Goal: Feedback & Contribution: Contribute content

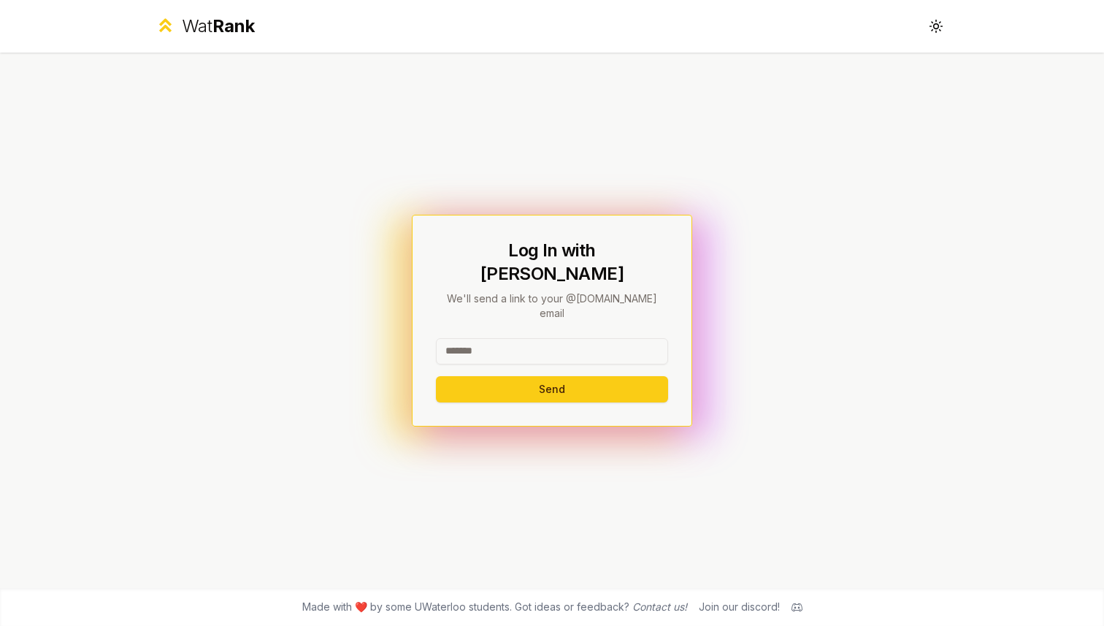
click at [586, 338] on input at bounding box center [552, 351] width 232 height 26
type input "********"
click at [515, 244] on div "Log In with WatIAM We'll send a link to your @[DOMAIN_NAME] email ******** Send" at bounding box center [552, 321] width 280 height 212
click at [535, 382] on button "Send" at bounding box center [552, 389] width 232 height 26
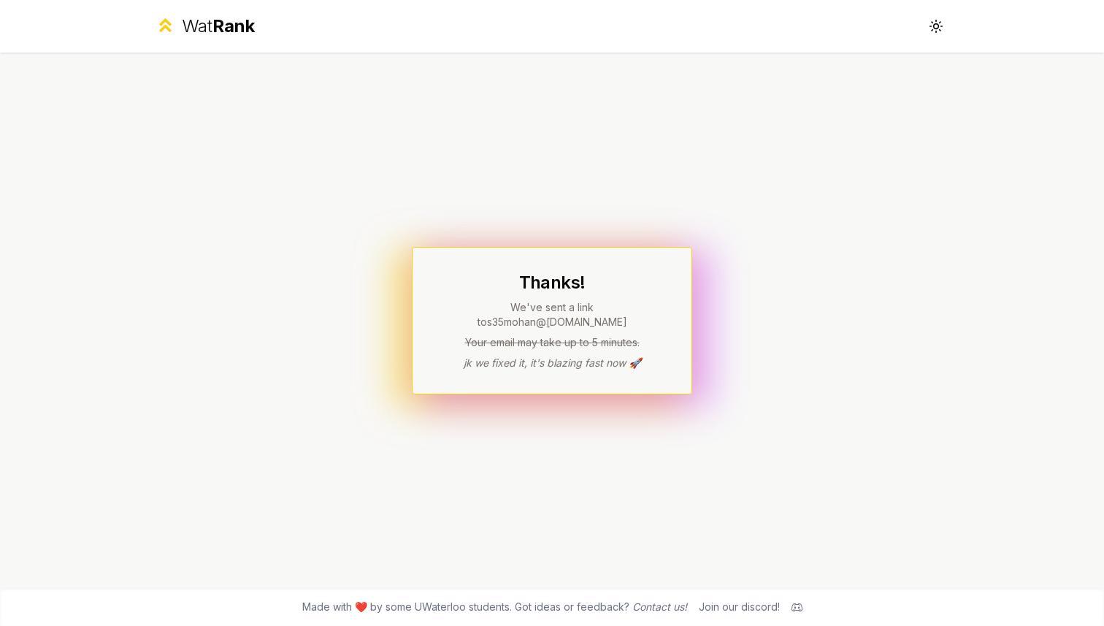
drag, startPoint x: 458, startPoint y: 345, endPoint x: 610, endPoint y: 345, distance: 151.9
click at [610, 345] on div "Thanks! We've sent a link to s35mohan @[DOMAIN_NAME] Your email may take up to …" at bounding box center [552, 320] width 232 height 99
drag, startPoint x: 640, startPoint y: 340, endPoint x: 452, endPoint y: 334, distance: 187.8
click at [452, 335] on p "Your email may take up to 5 minutes." at bounding box center [552, 342] width 232 height 15
click at [463, 382] on div "Thanks! We've sent a link to s35mohan @[DOMAIN_NAME] Your email may take up to …" at bounding box center [552, 321] width 280 height 148
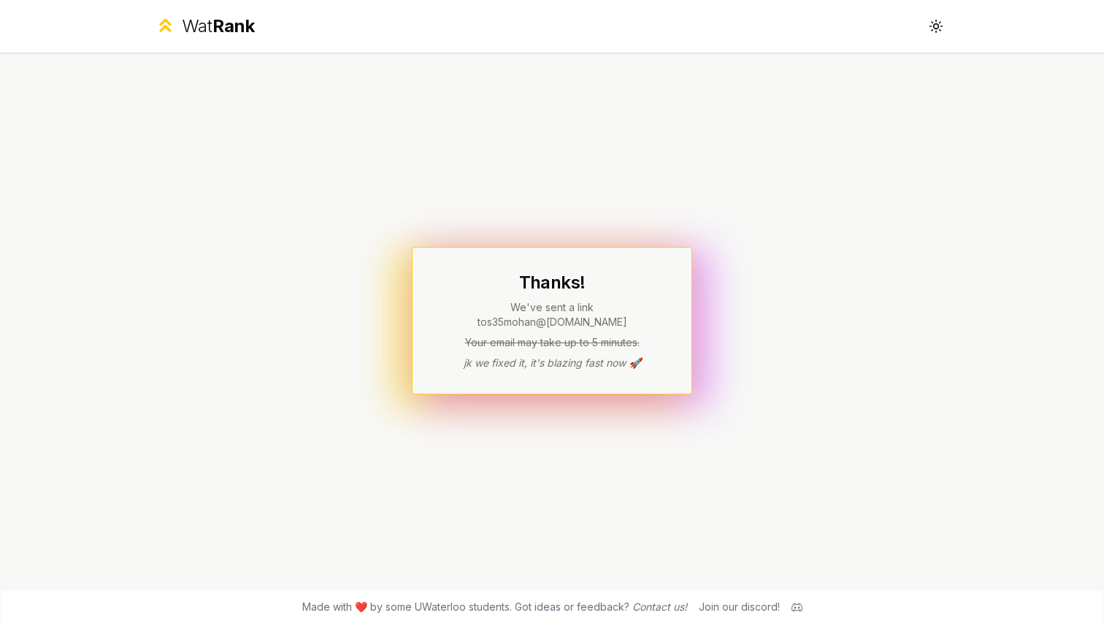
drag, startPoint x: 462, startPoint y: 364, endPoint x: 592, endPoint y: 364, distance: 130.7
click at [592, 364] on div "Thanks! We've sent a link to s35mohan @[DOMAIN_NAME] Your email may take up to …" at bounding box center [552, 321] width 280 height 148
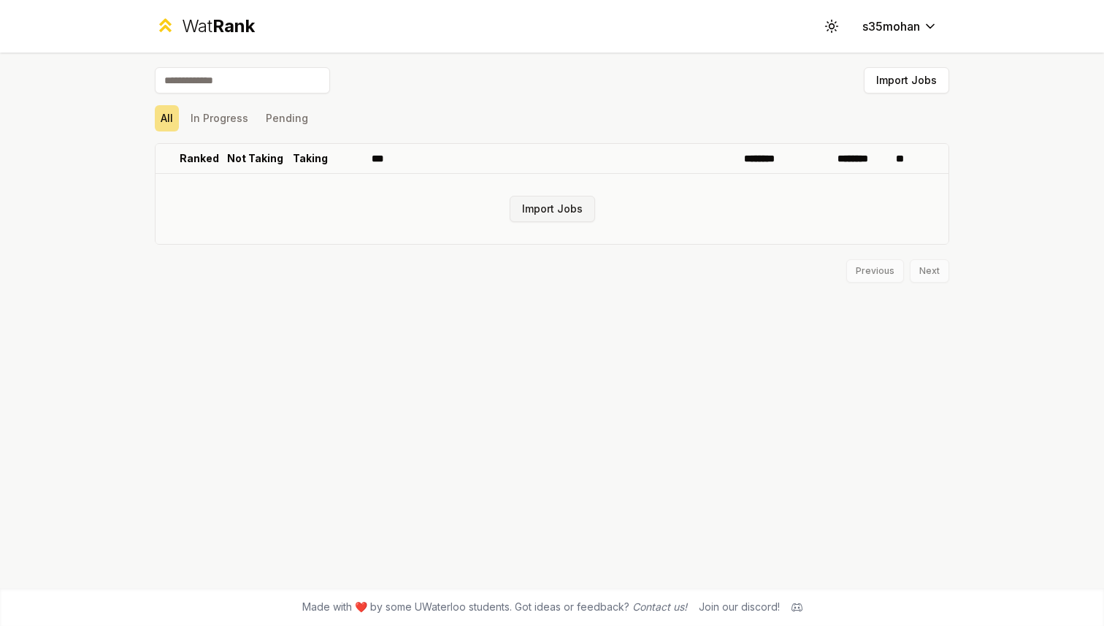
click at [565, 207] on button "Import Jobs" at bounding box center [552, 209] width 85 height 26
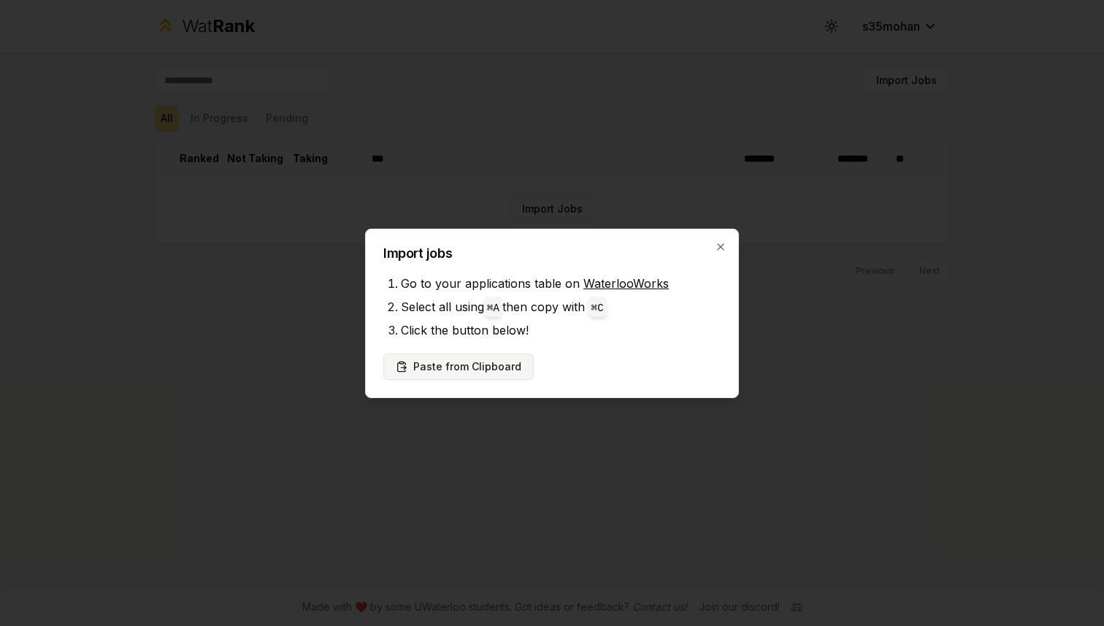
click at [456, 370] on button "Paste from Clipboard" at bounding box center [458, 366] width 150 height 26
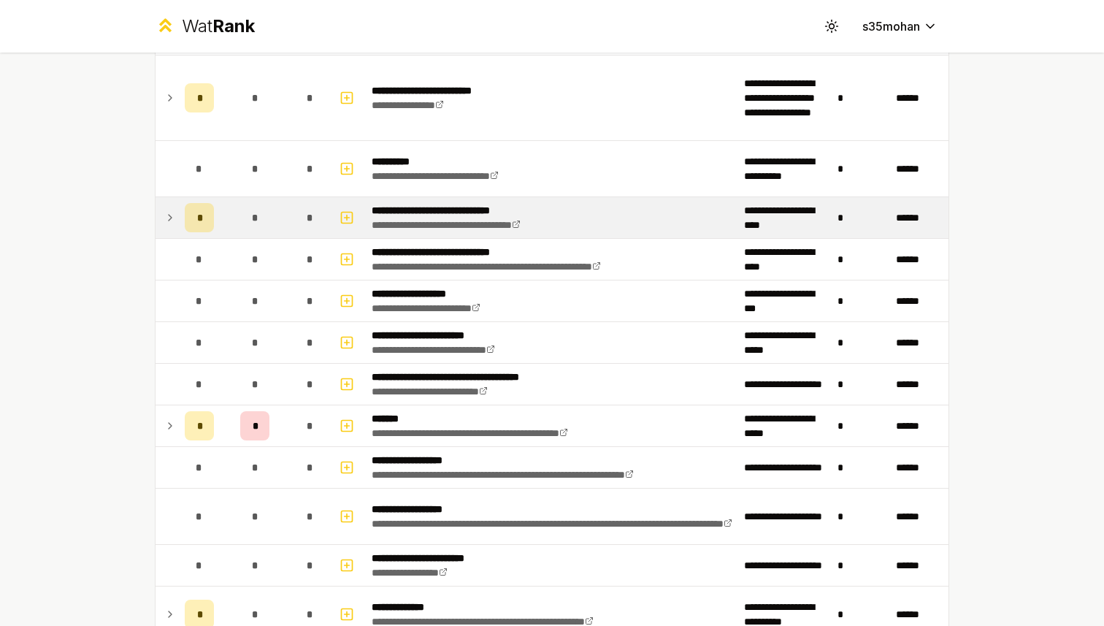
scroll to position [1214, 0]
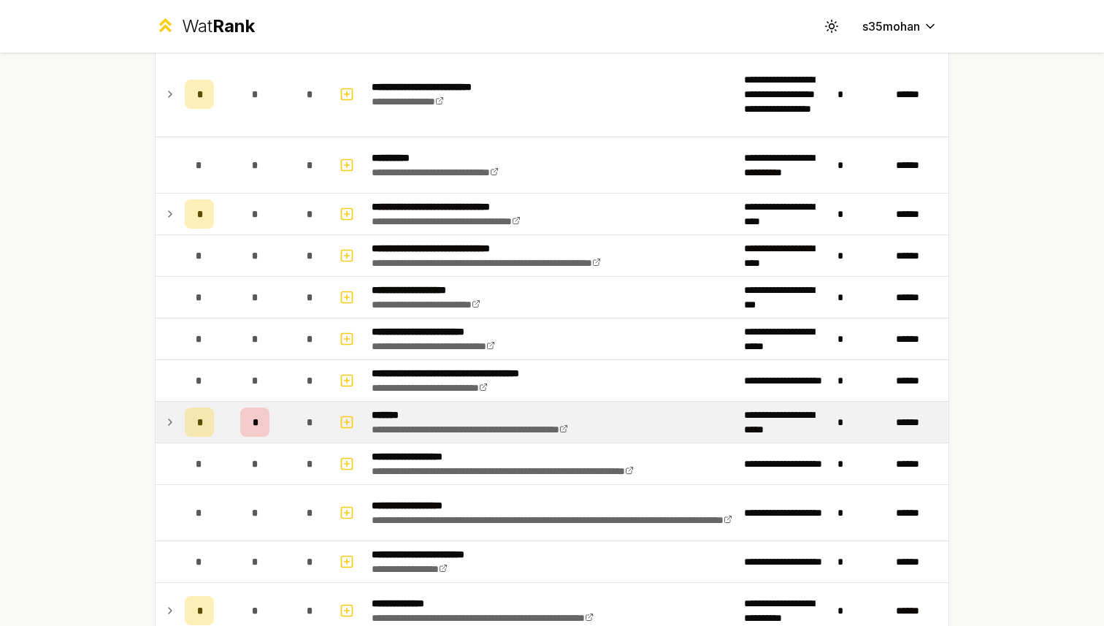
click at [168, 421] on icon at bounding box center [170, 422] width 12 height 18
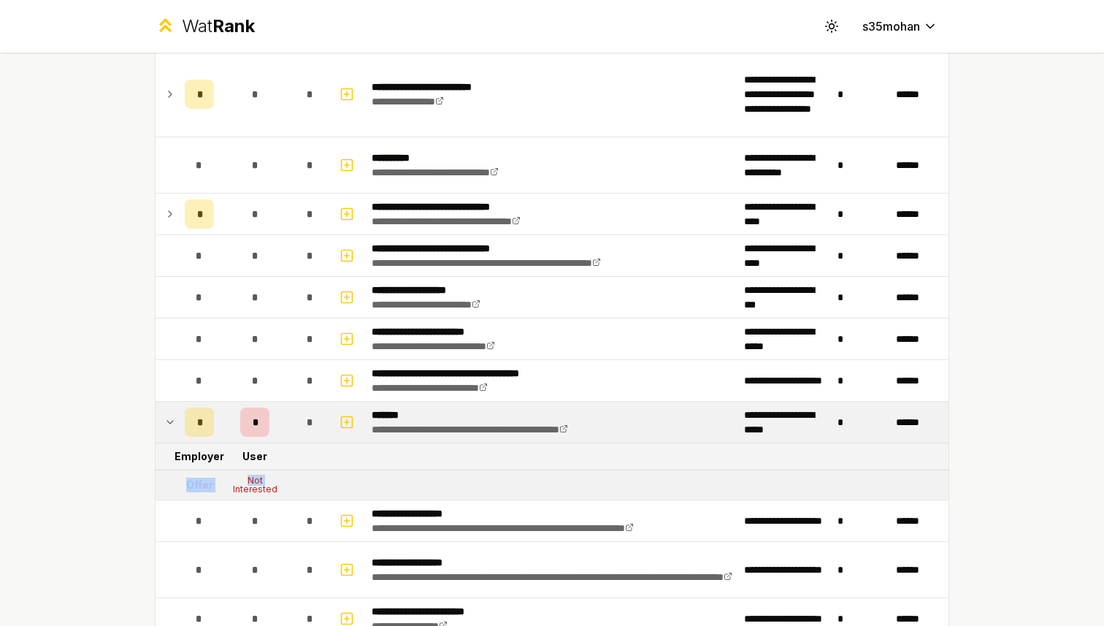
drag, startPoint x: 180, startPoint y: 486, endPoint x: 223, endPoint y: 486, distance: 43.8
click at [223, 486] on tr "Offer Not Interested" at bounding box center [552, 485] width 793 height 30
click at [245, 482] on div "Not Interested" at bounding box center [255, 485] width 58 height 18
drag, startPoint x: 243, startPoint y: 478, endPoint x: 283, endPoint y: 484, distance: 40.7
click at [283, 484] on div "Not Interested" at bounding box center [255, 485] width 58 height 18
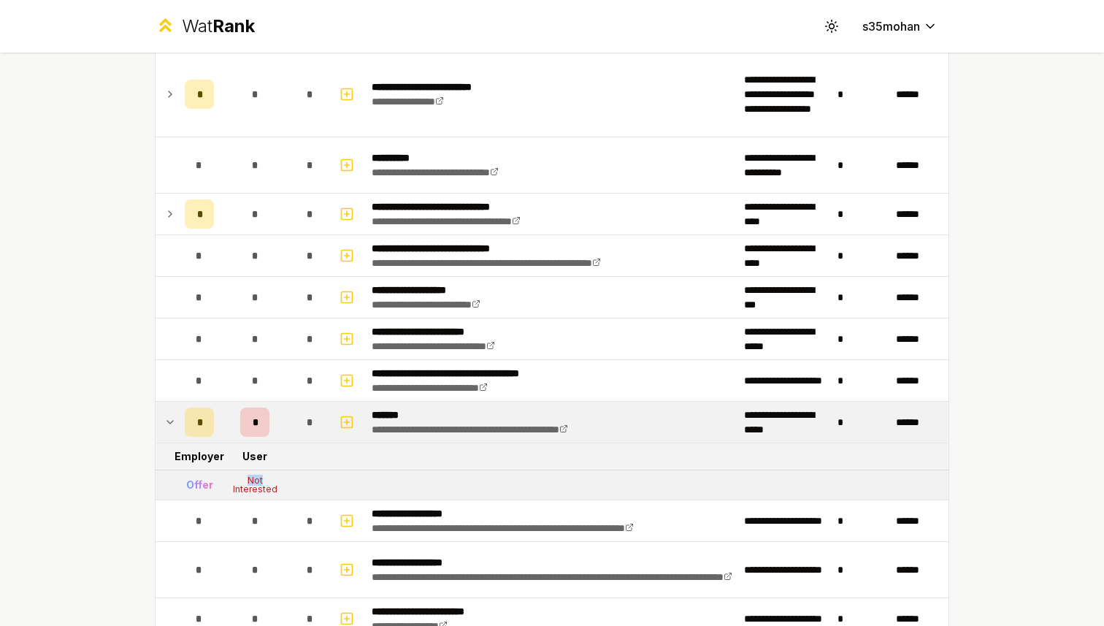
click at [304, 483] on tr "Offer Not Interested" at bounding box center [552, 485] width 793 height 30
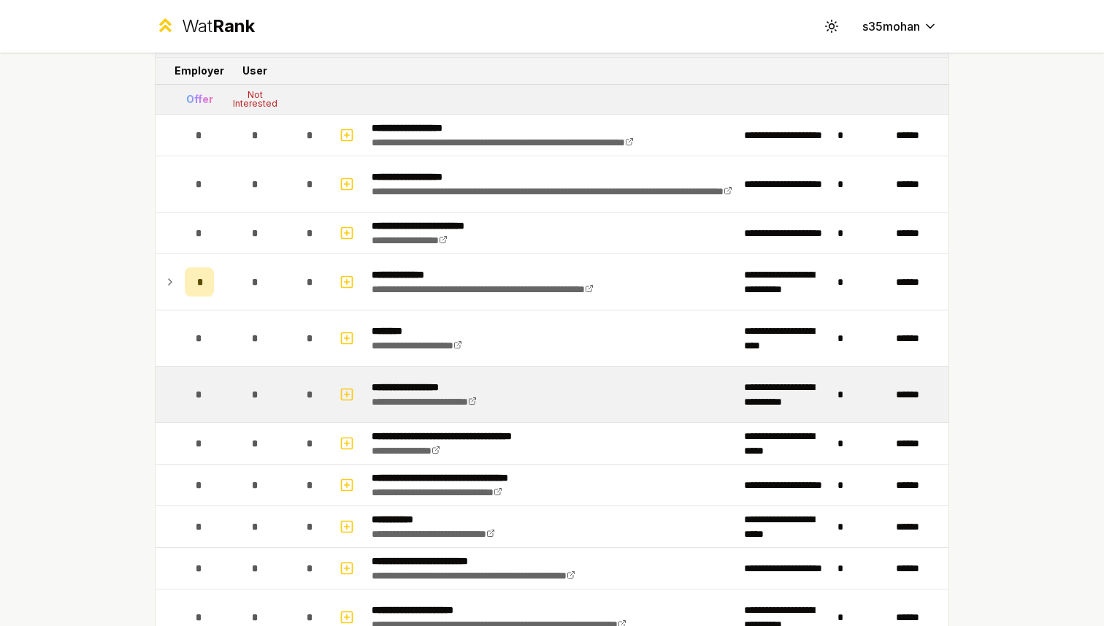
scroll to position [1602, 0]
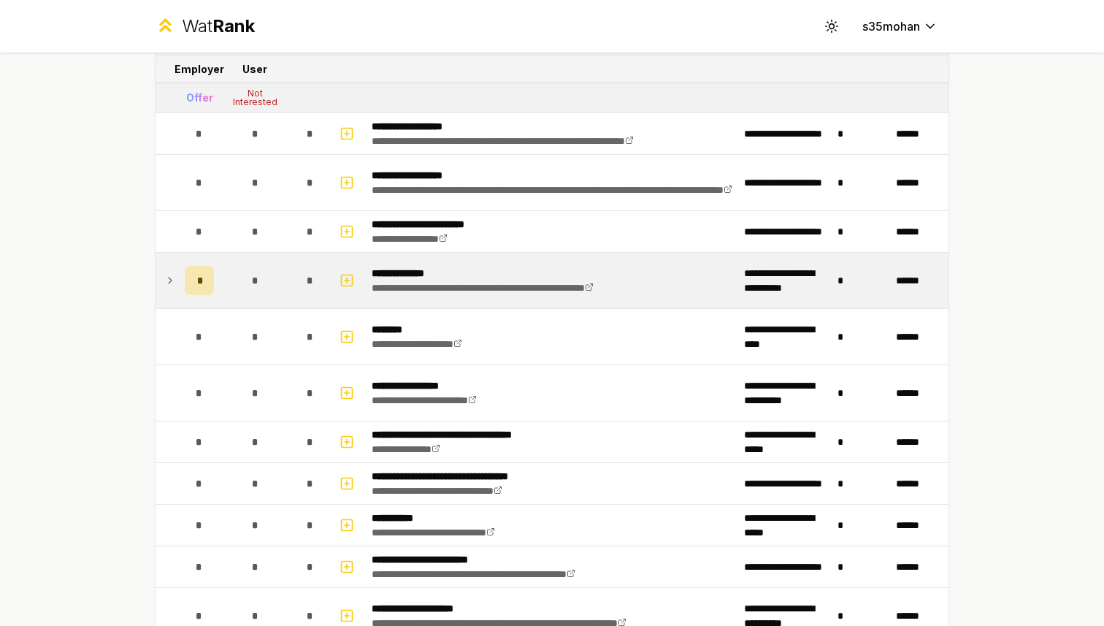
click at [164, 275] on icon at bounding box center [170, 281] width 12 height 18
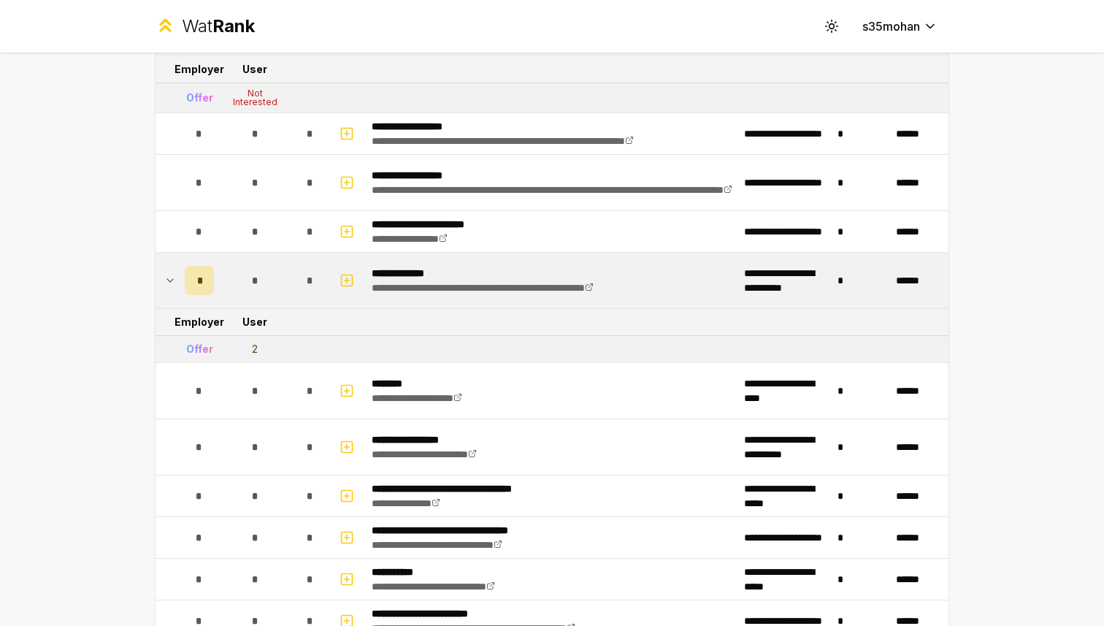
click at [165, 275] on icon at bounding box center [170, 281] width 12 height 18
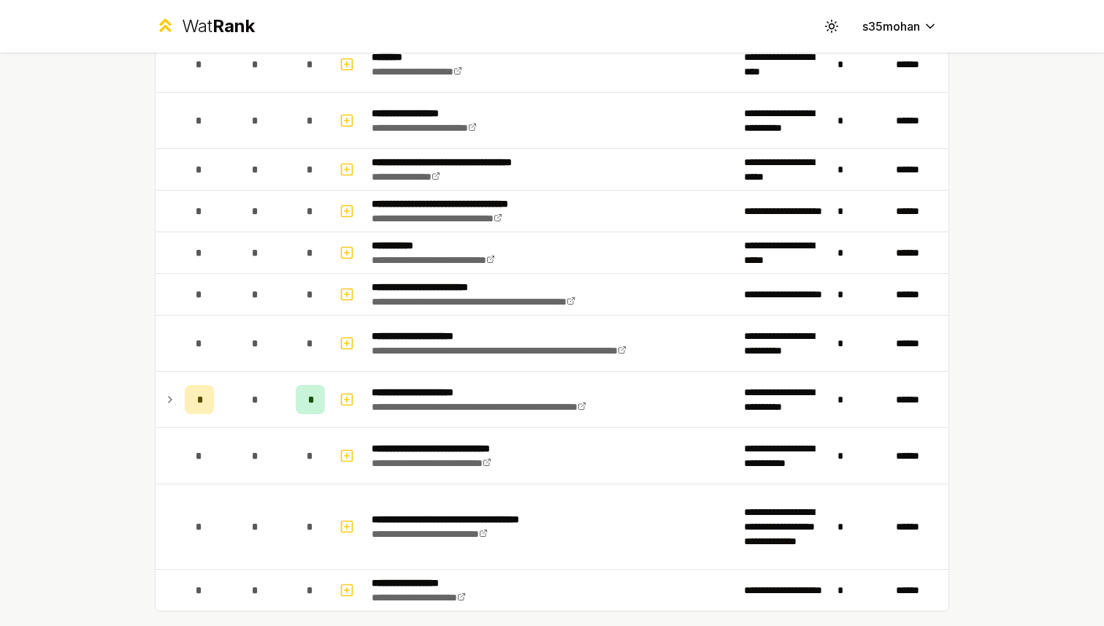
scroll to position [1950, 0]
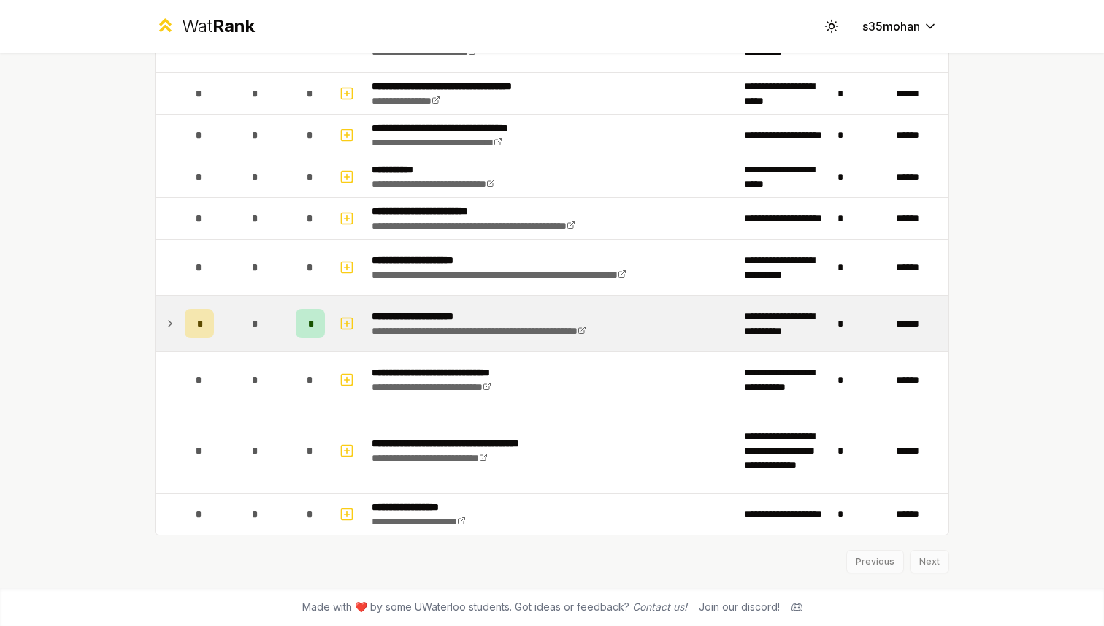
click at [178, 325] on td at bounding box center [167, 324] width 23 height 56
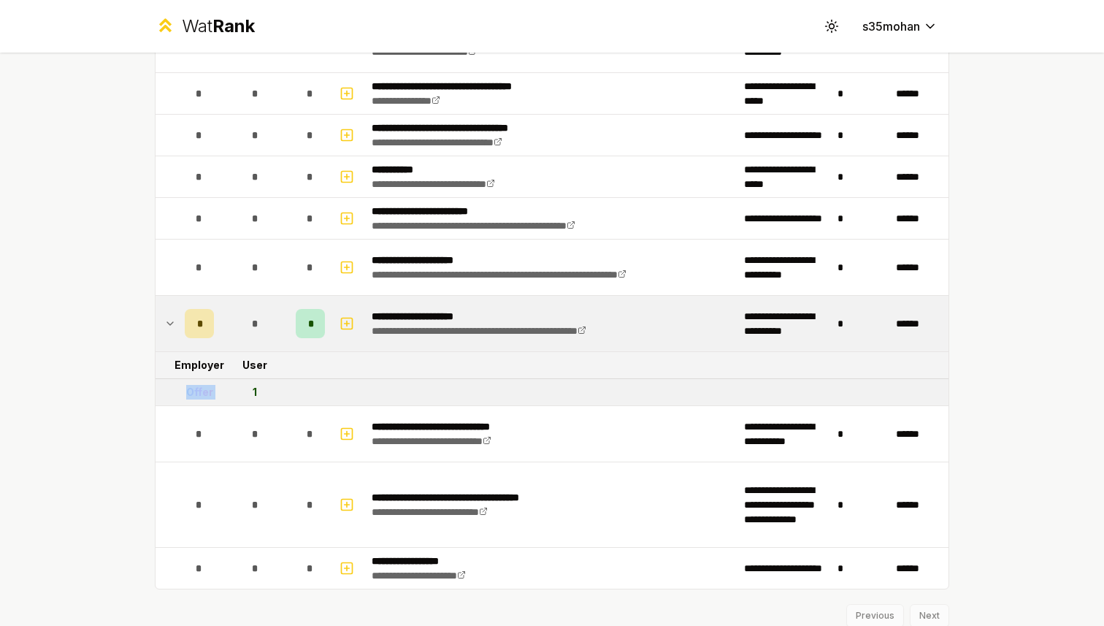
drag, startPoint x: 188, startPoint y: 392, endPoint x: 240, endPoint y: 394, distance: 52.6
click at [240, 394] on tr "Offer 1" at bounding box center [552, 392] width 793 height 27
click at [275, 386] on td "1" at bounding box center [255, 392] width 70 height 26
drag, startPoint x: 255, startPoint y: 388, endPoint x: 169, endPoint y: 386, distance: 86.2
click at [169, 386] on tr "Offer 1" at bounding box center [552, 392] width 793 height 27
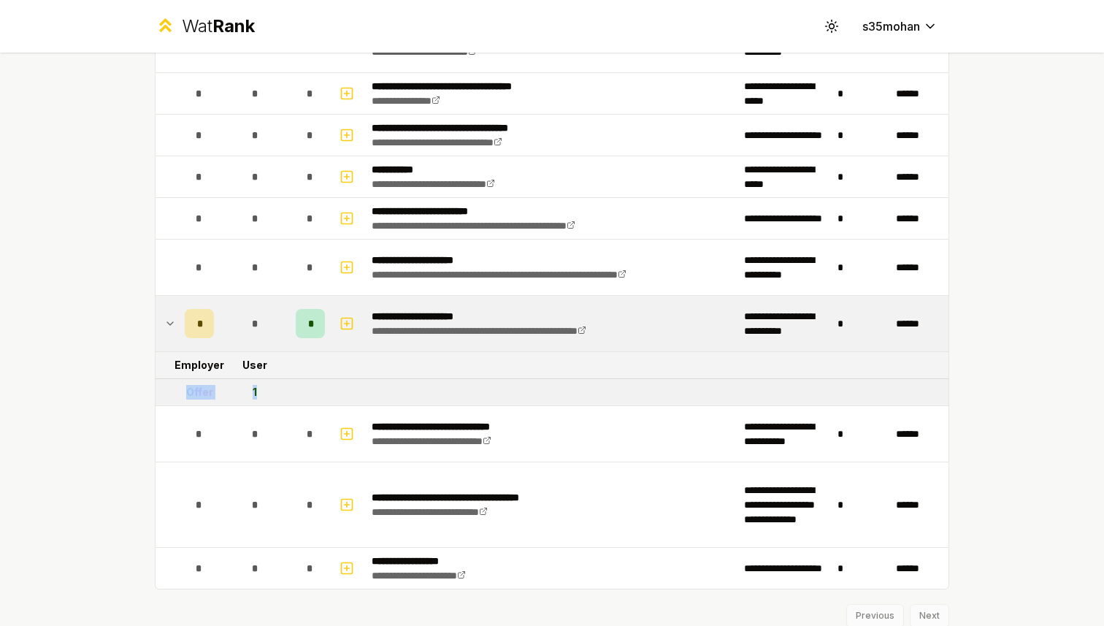
click at [217, 394] on td "Offer" at bounding box center [199, 392] width 41 height 26
click at [173, 313] on td at bounding box center [167, 324] width 23 height 56
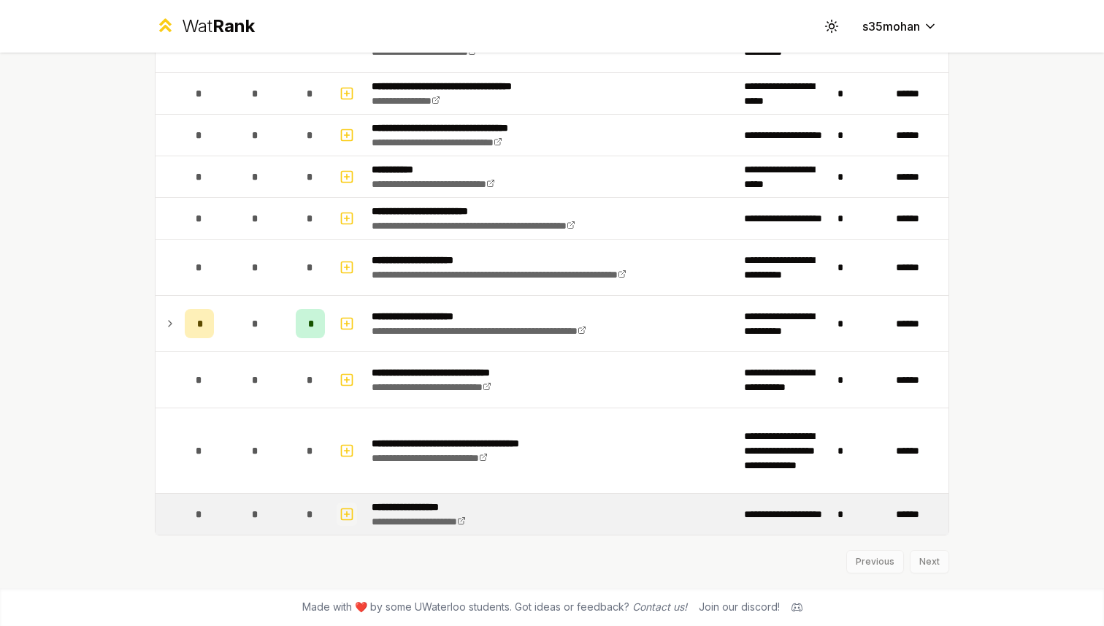
click at [349, 512] on icon "button" at bounding box center [347, 514] width 15 height 18
select select
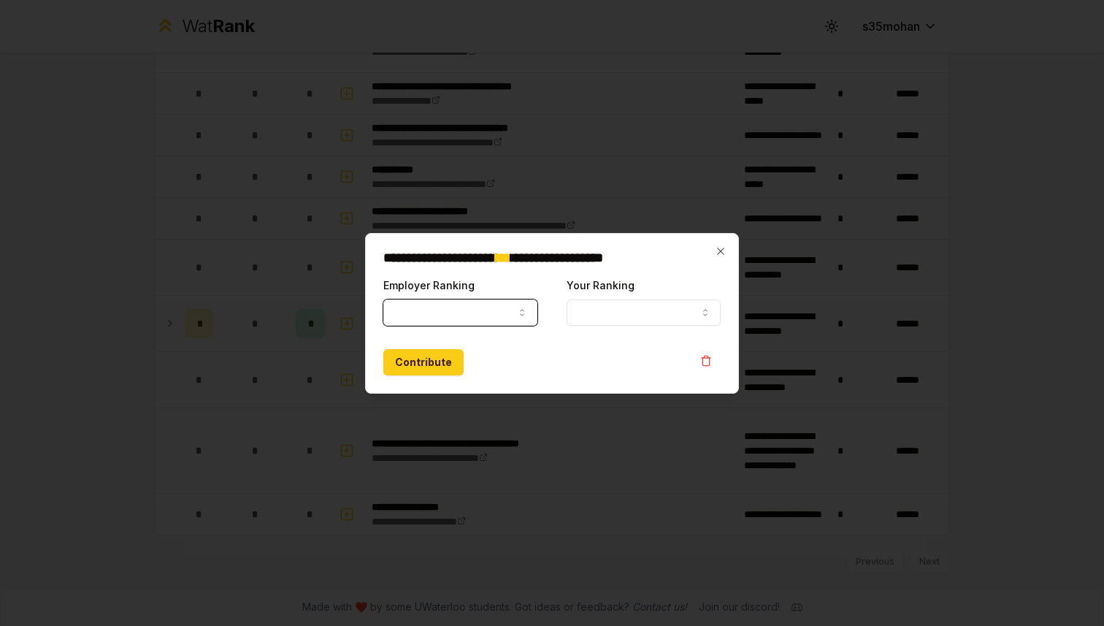
click at [424, 309] on button "Employer Ranking" at bounding box center [460, 312] width 154 height 26
select select "*****"
click at [595, 314] on button "Your Ranking" at bounding box center [644, 312] width 154 height 26
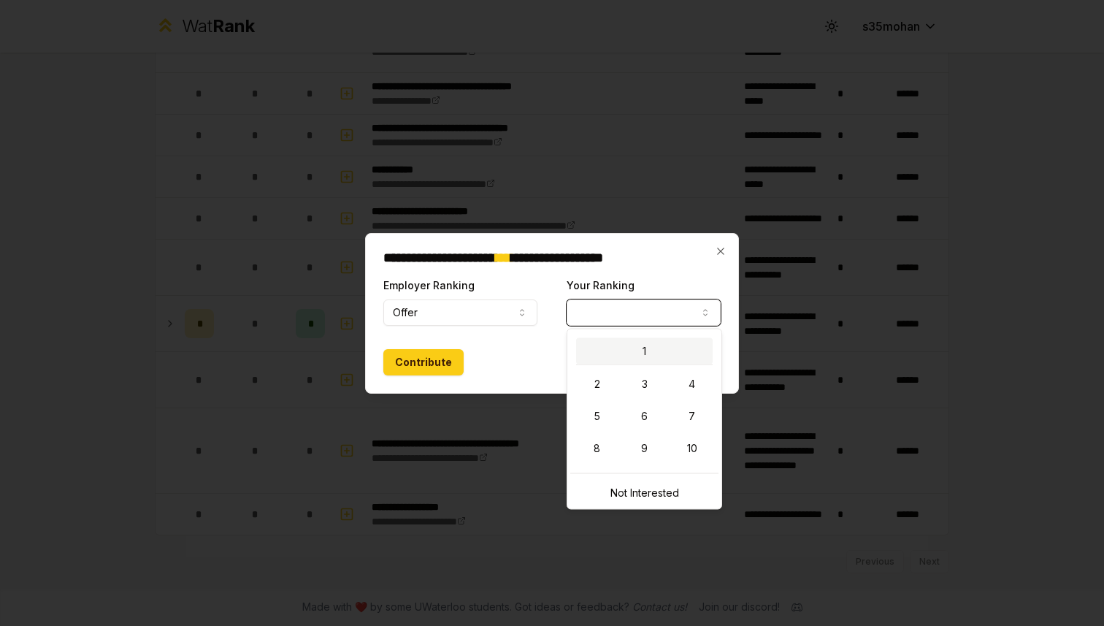
select select "*"
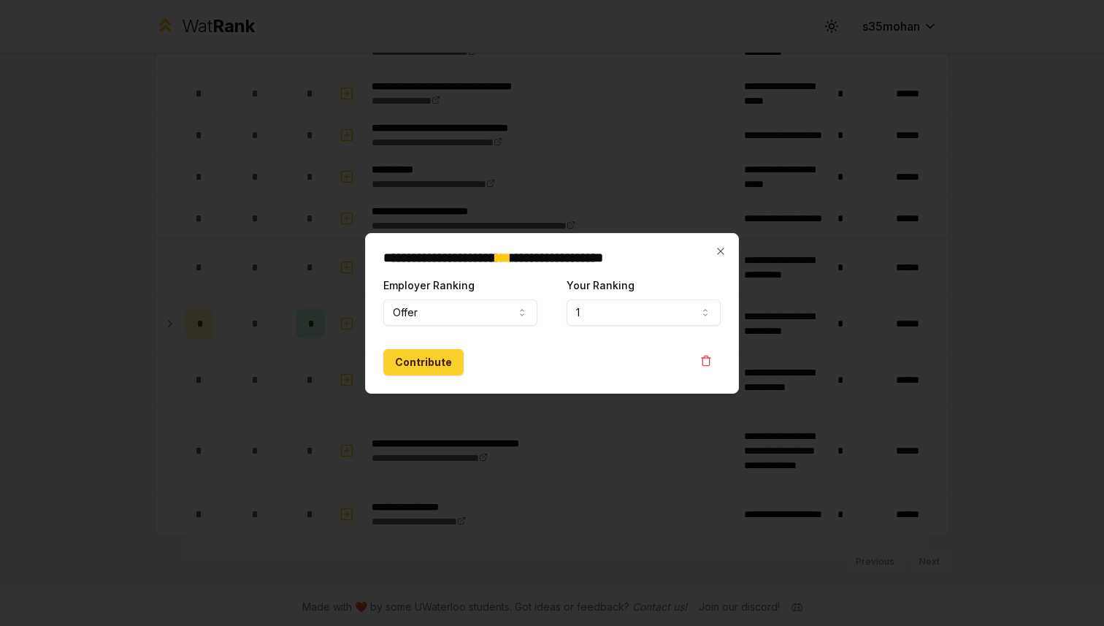
click at [410, 369] on button "Contribute" at bounding box center [423, 362] width 80 height 26
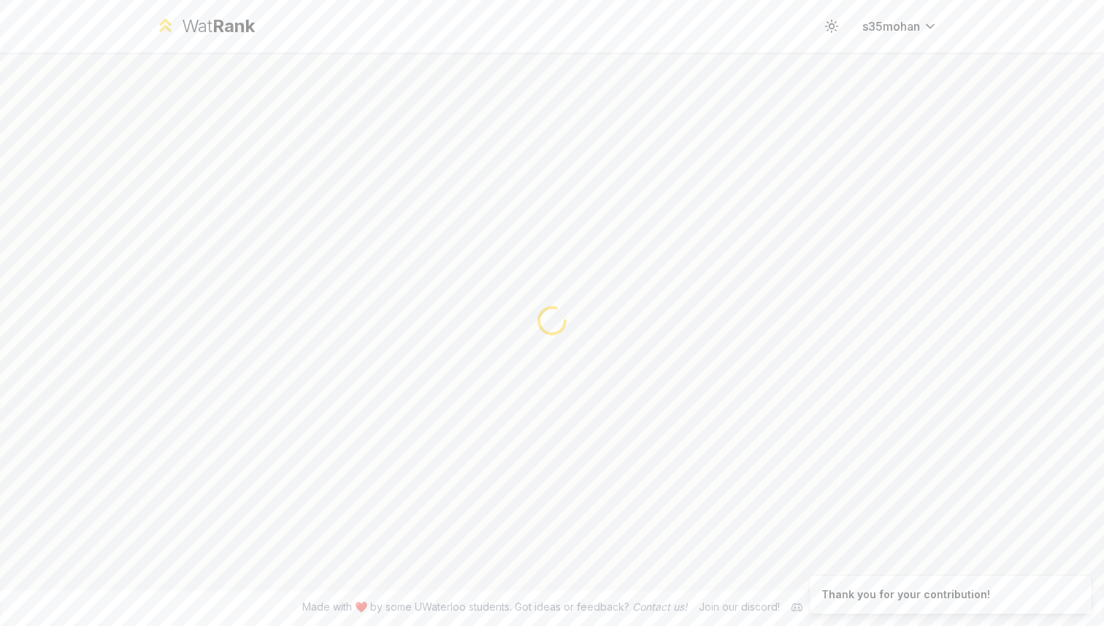
scroll to position [0, 0]
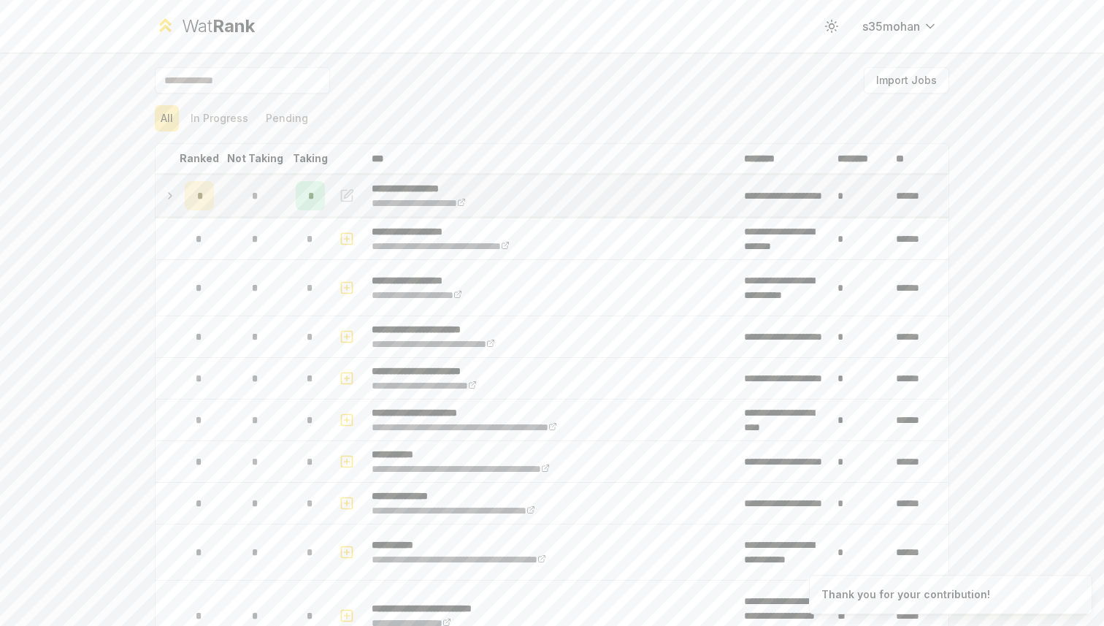
click at [164, 202] on td at bounding box center [167, 195] width 23 height 41
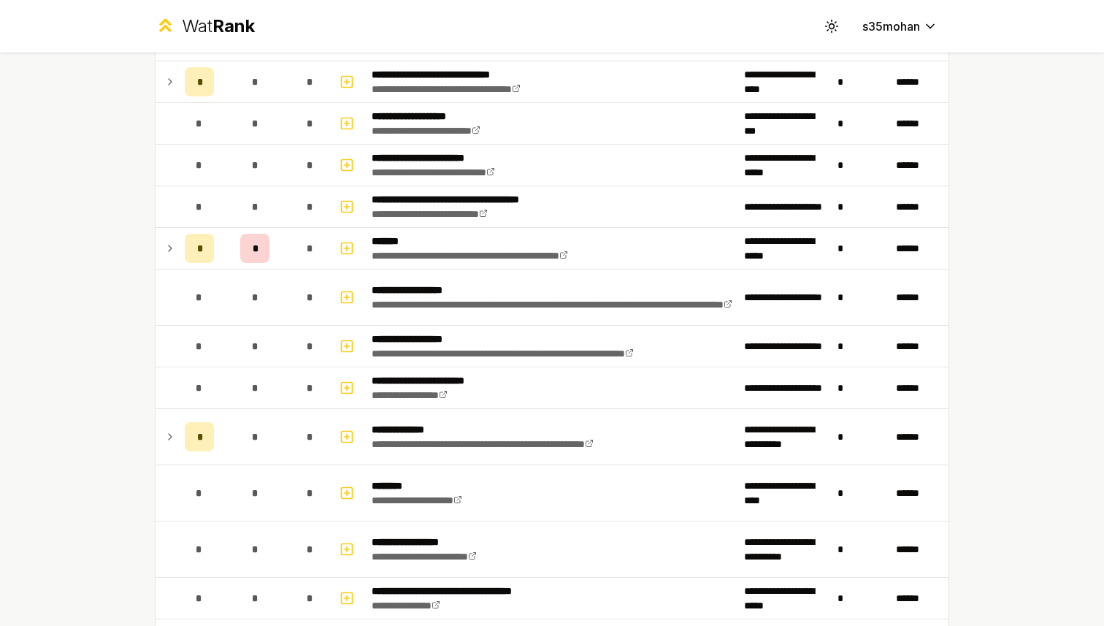
scroll to position [1490, 0]
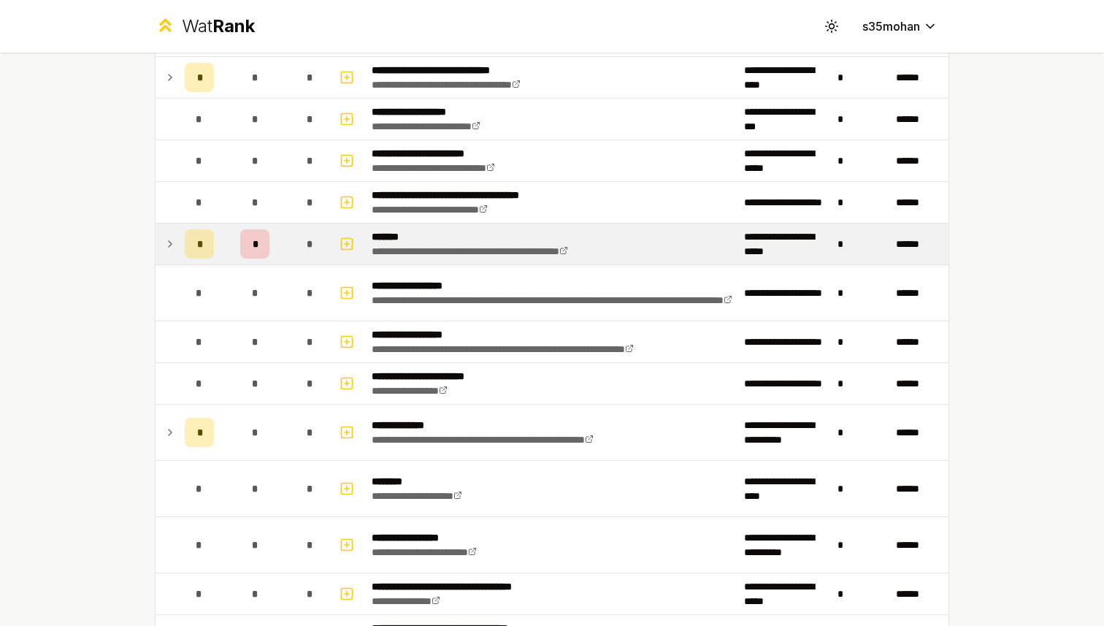
click at [165, 242] on icon at bounding box center [170, 244] width 12 height 18
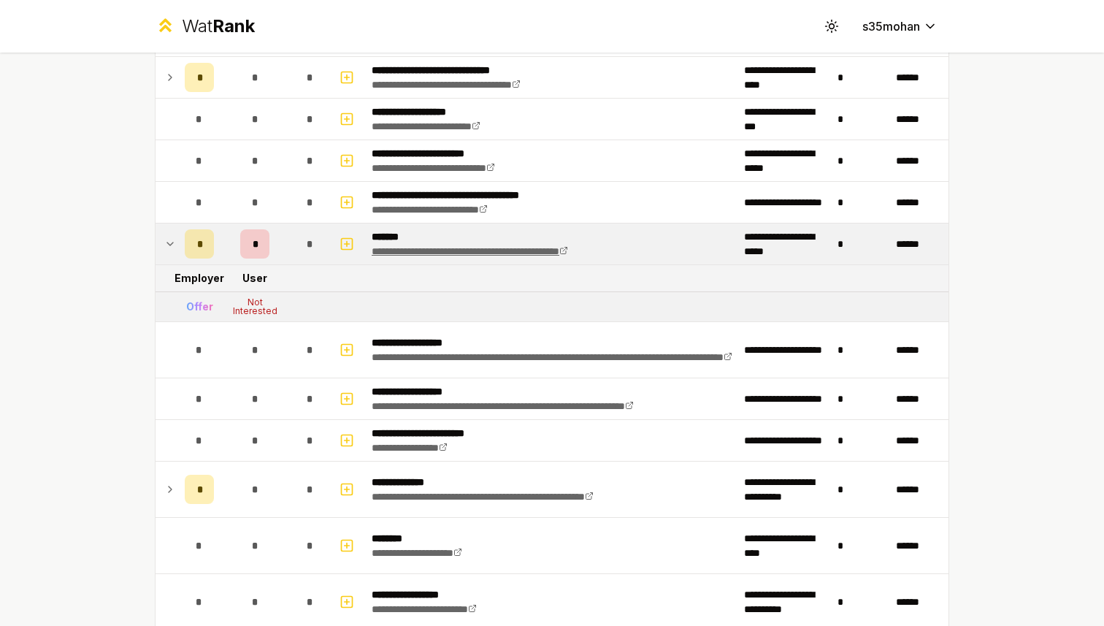
click at [568, 253] on link "**********" at bounding box center [470, 251] width 196 height 10
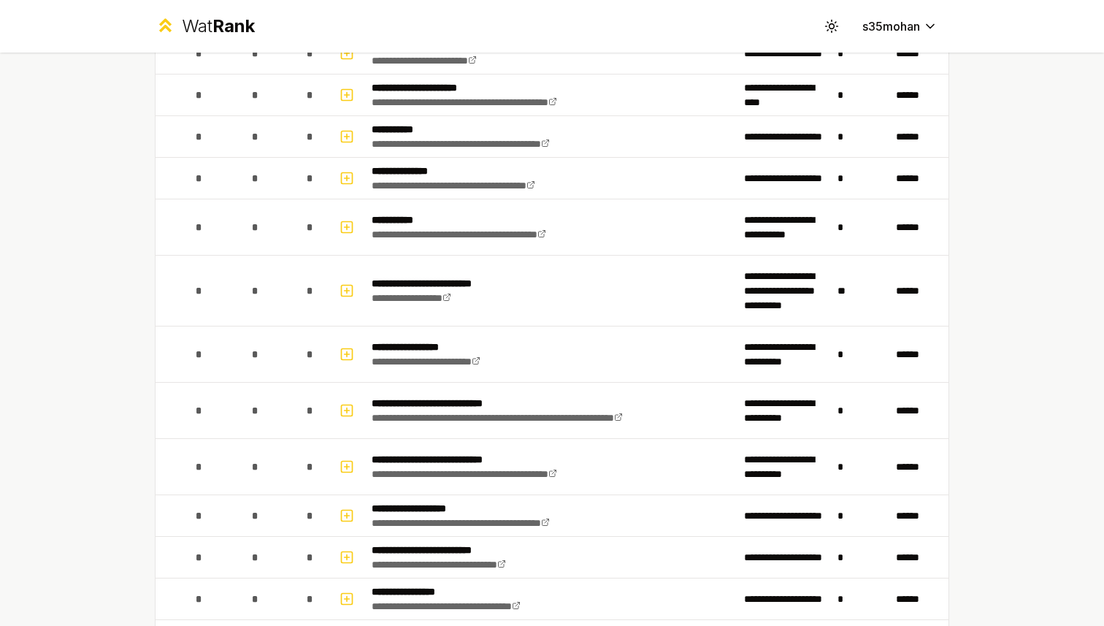
scroll to position [0, 0]
